Goal: Transaction & Acquisition: Purchase product/service

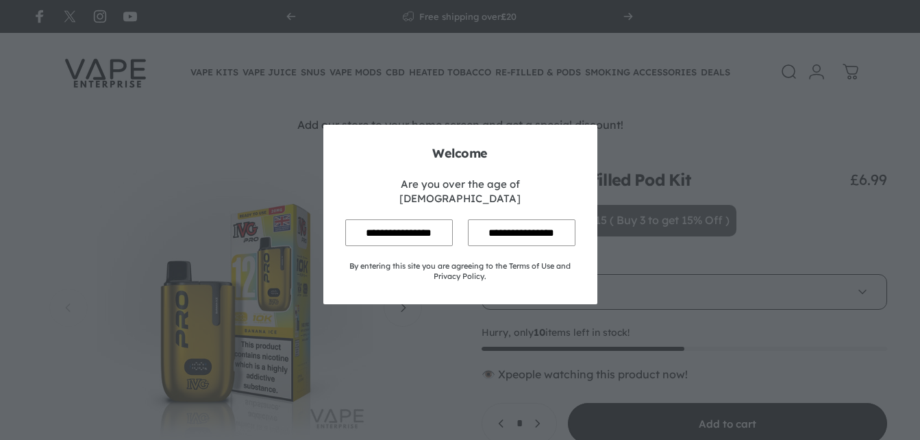
click at [395, 219] on input "**********" at bounding box center [399, 232] width 108 height 27
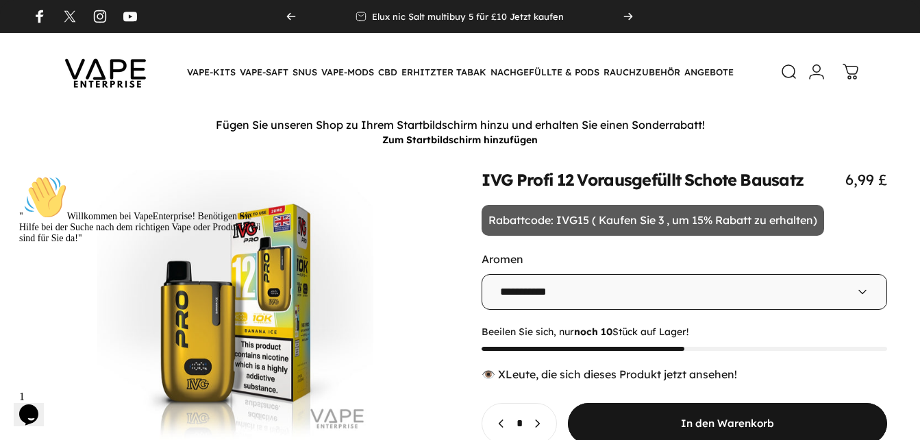
click at [862, 292] on icon at bounding box center [863, 292] width 14 height 14
click at [861, 289] on icon at bounding box center [863, 292] width 14 height 14
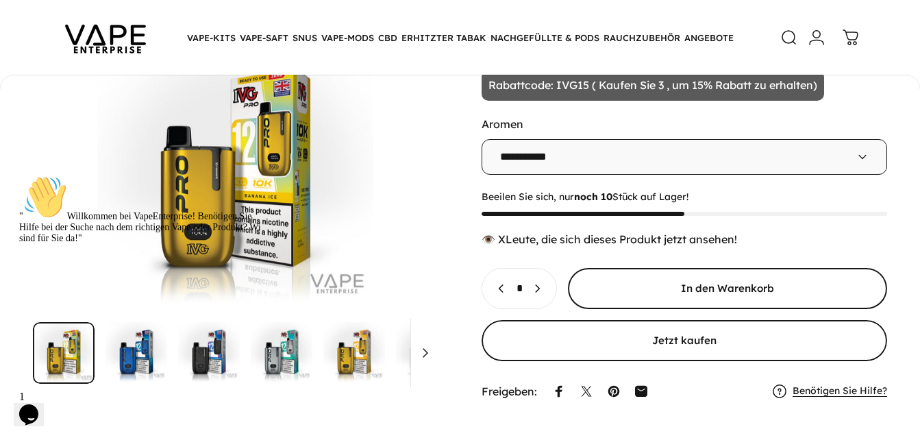
scroll to position [134, 0]
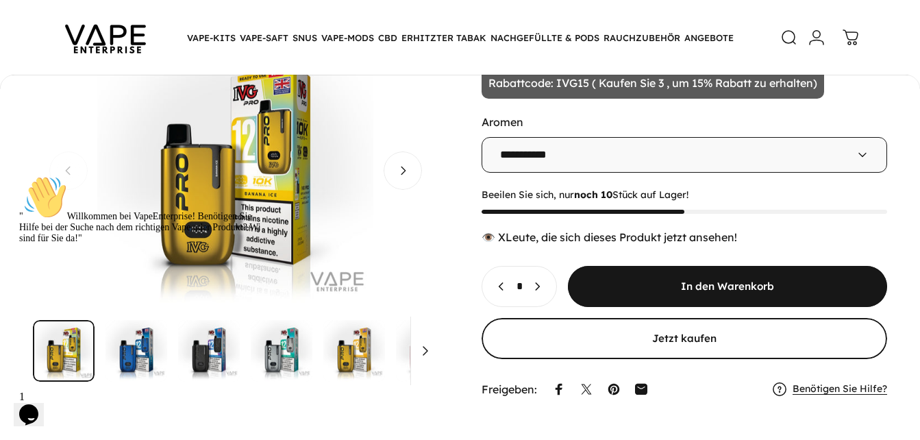
click at [358, 354] on img "Zum Artikel" at bounding box center [354, 351] width 62 height 62
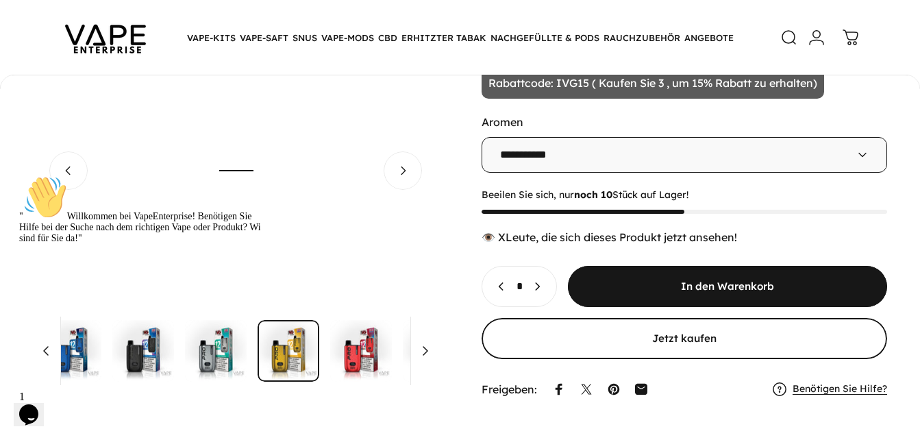
scroll to position [0, 119]
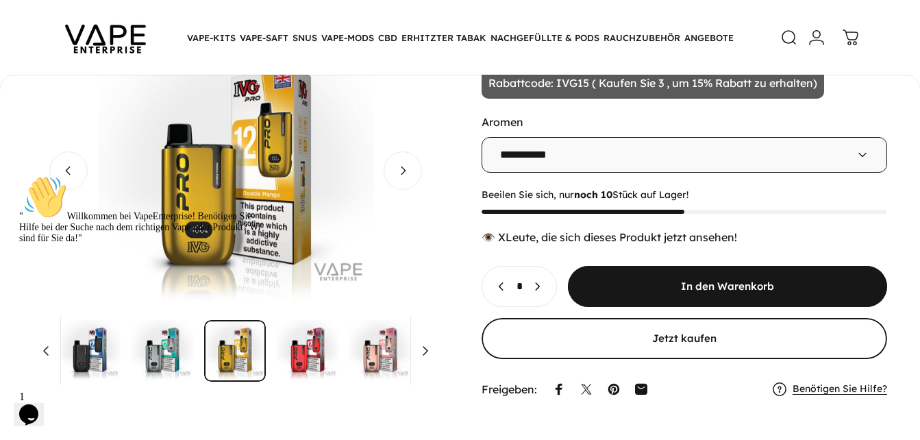
click at [374, 360] on img "Zum Artikel" at bounding box center [381, 351] width 62 height 62
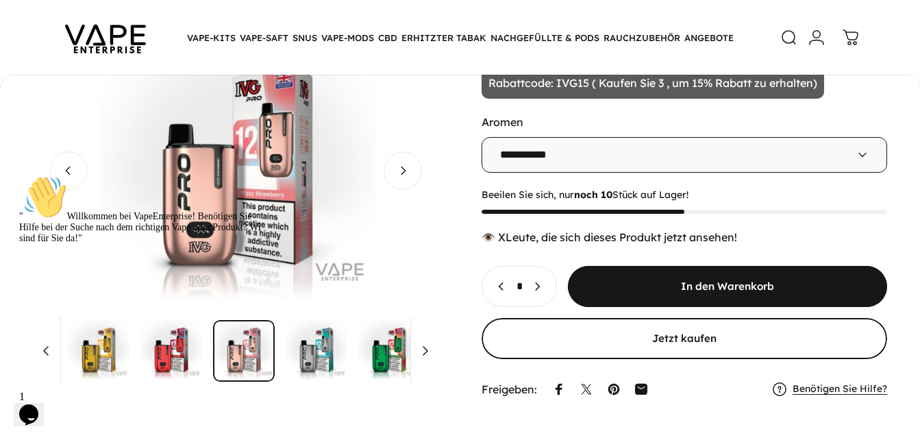
scroll to position [0, 265]
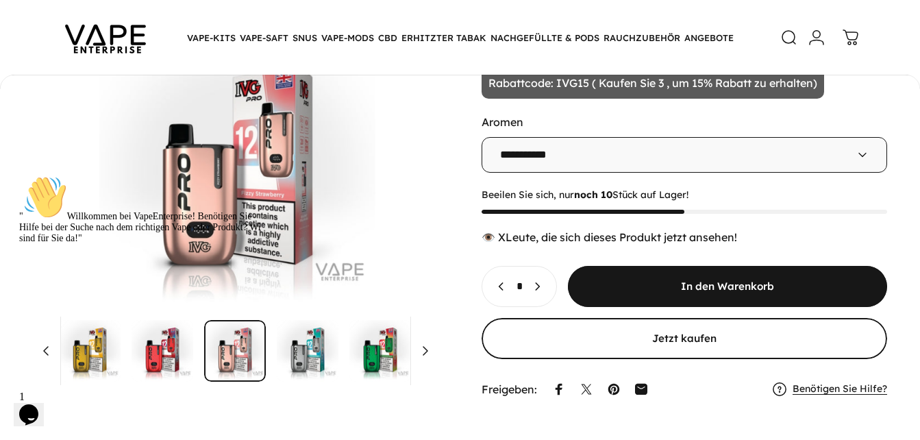
click at [861, 154] on icon at bounding box center [863, 155] width 14 height 14
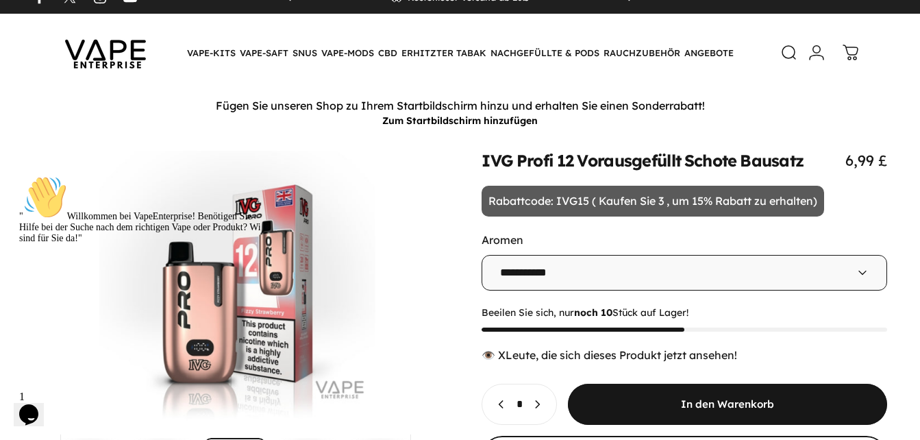
scroll to position [0, 0]
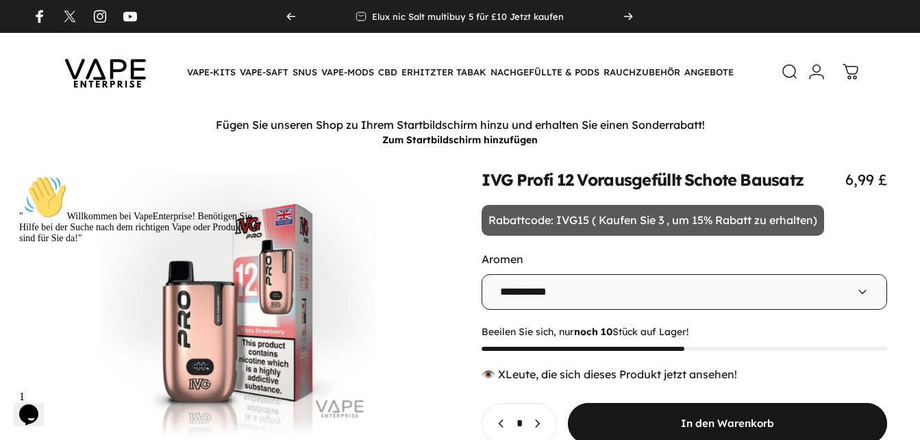
click at [787, 72] on icon at bounding box center [790, 72] width 16 height 16
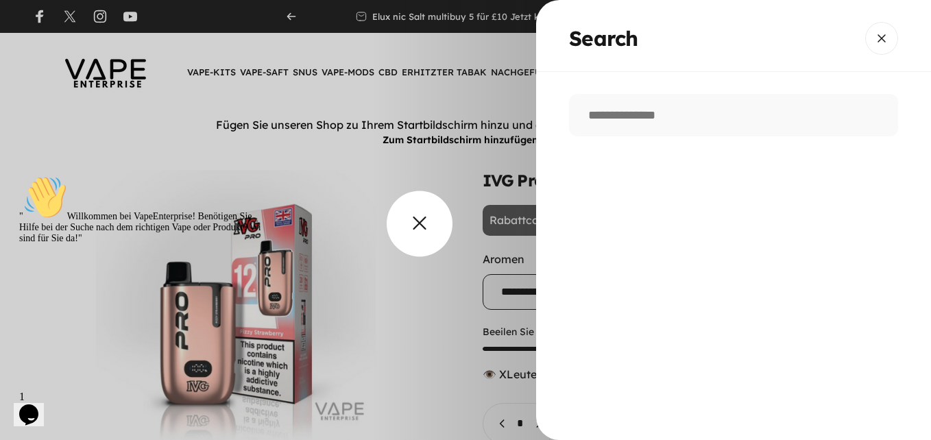
drag, startPoint x: 423, startPoint y: 199, endPoint x: 400, endPoint y: 276, distance: 79.4
click at [400, 276] on overlay-element "Search" at bounding box center [465, 220] width 931 height 440
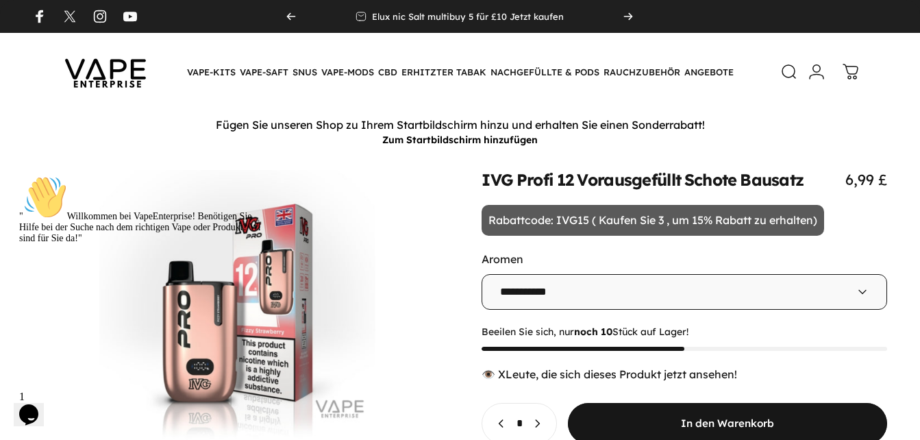
click at [863, 291] on icon at bounding box center [863, 292] width 14 height 14
